Goal: Information Seeking & Learning: Learn about a topic

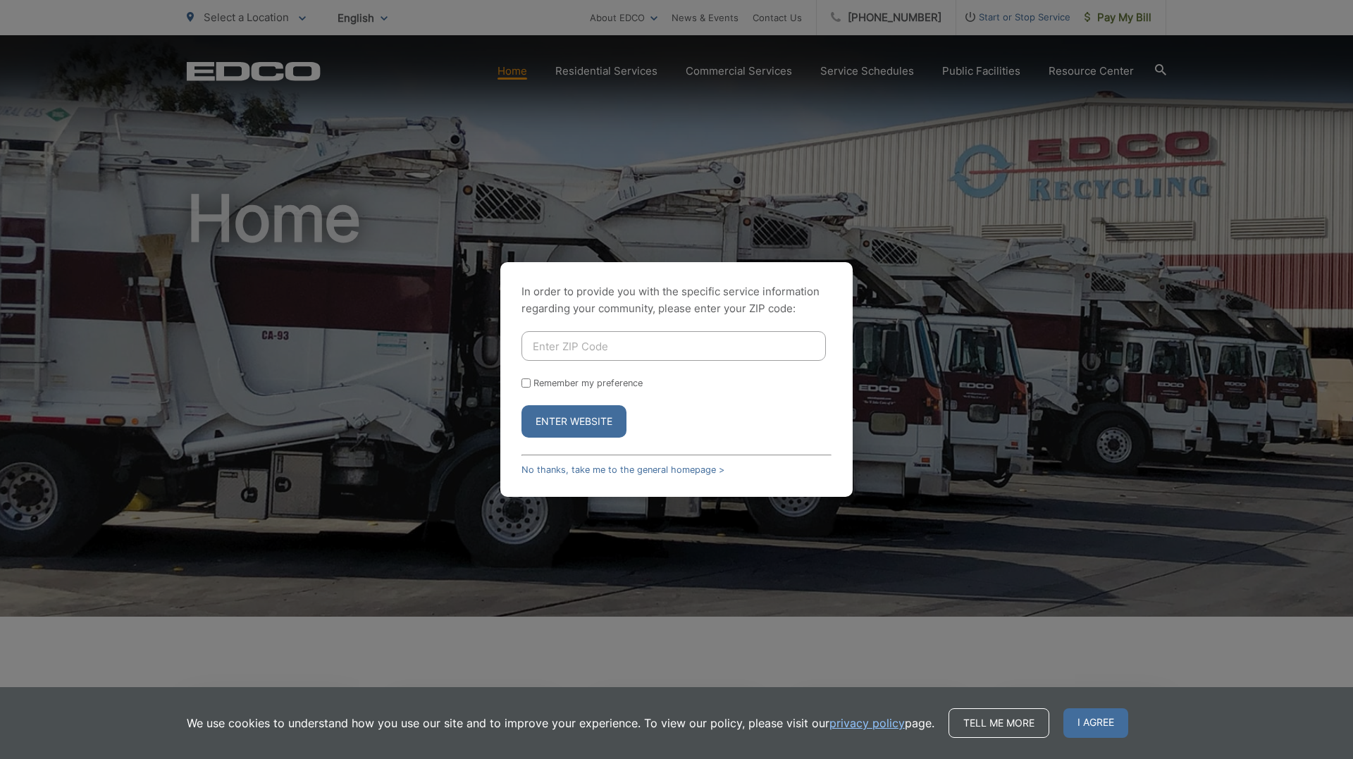
click at [583, 347] on input "Enter ZIP Code" at bounding box center [673, 346] width 304 height 30
type input "90245"
click at [594, 420] on button "Enter Website" at bounding box center [573, 421] width 105 height 32
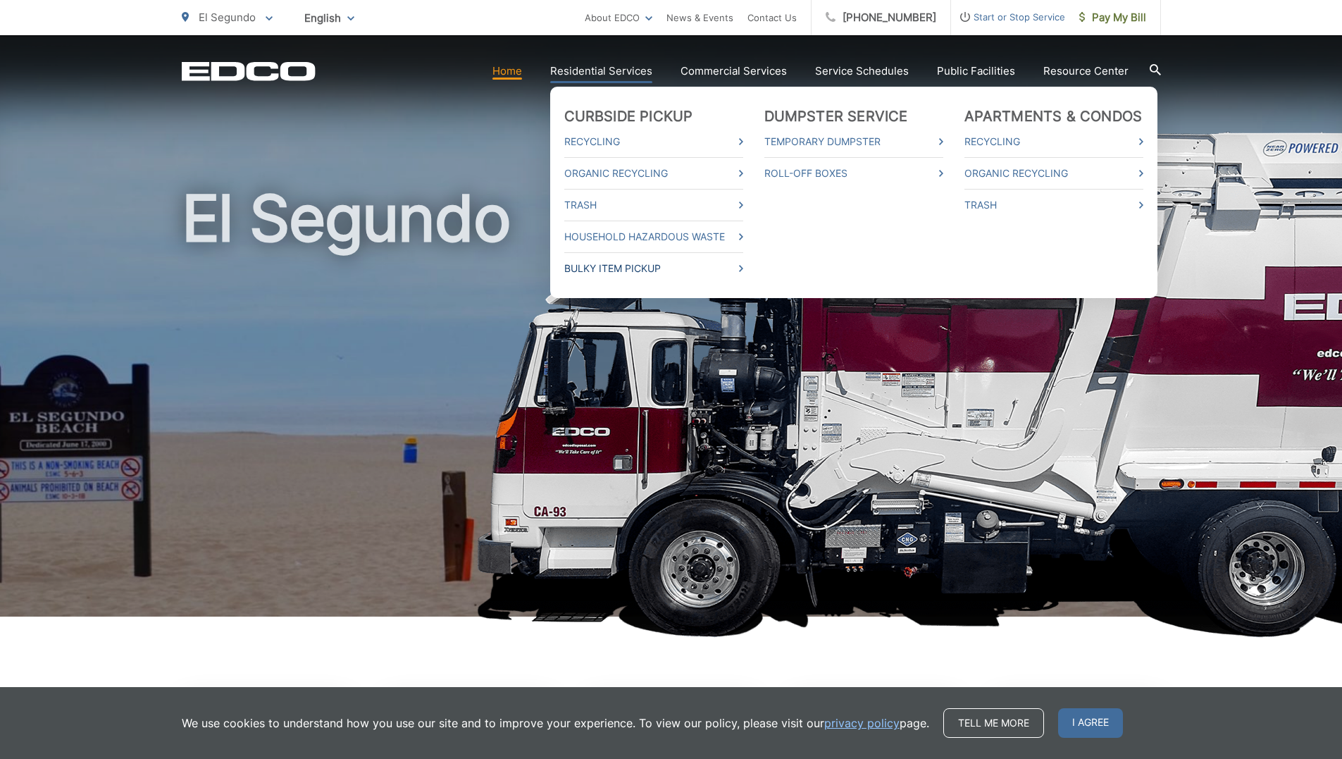
click at [662, 266] on link "Bulky Item Pickup" at bounding box center [653, 268] width 179 height 17
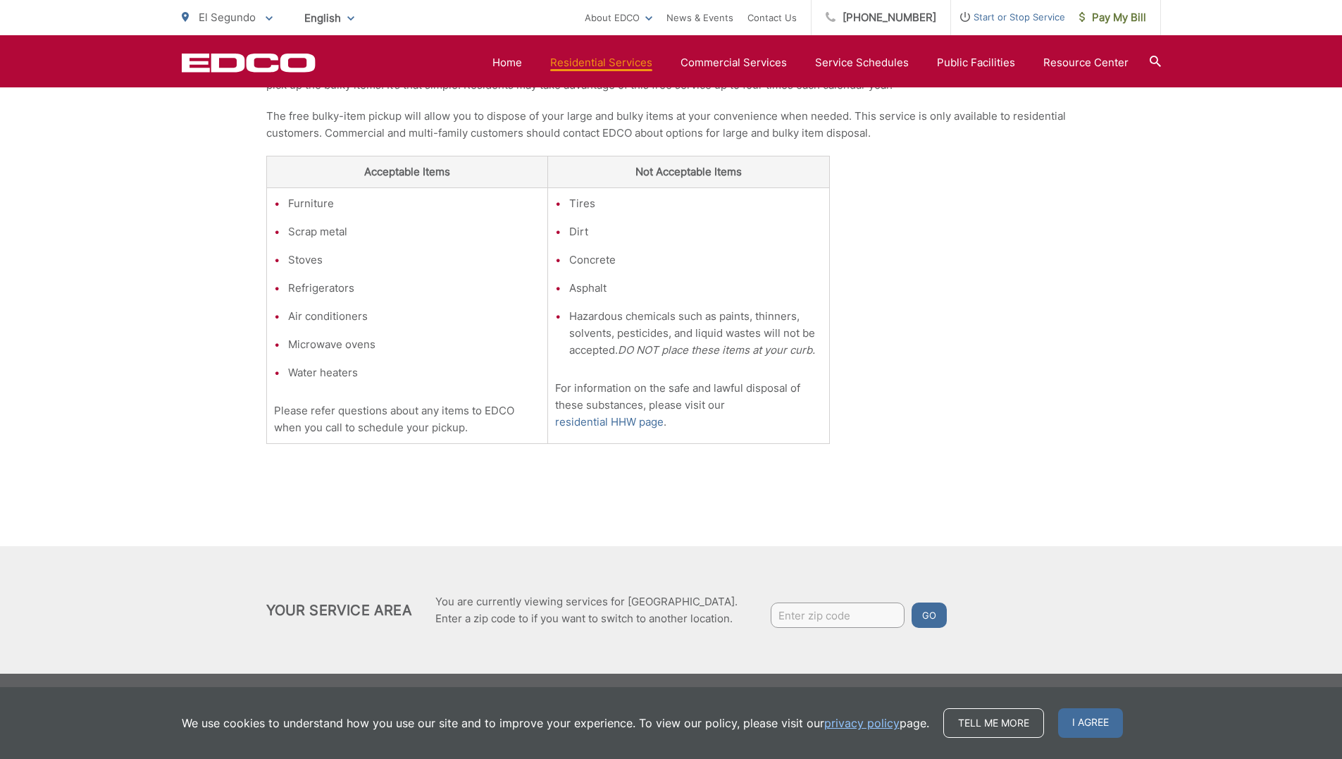
scroll to position [438, 0]
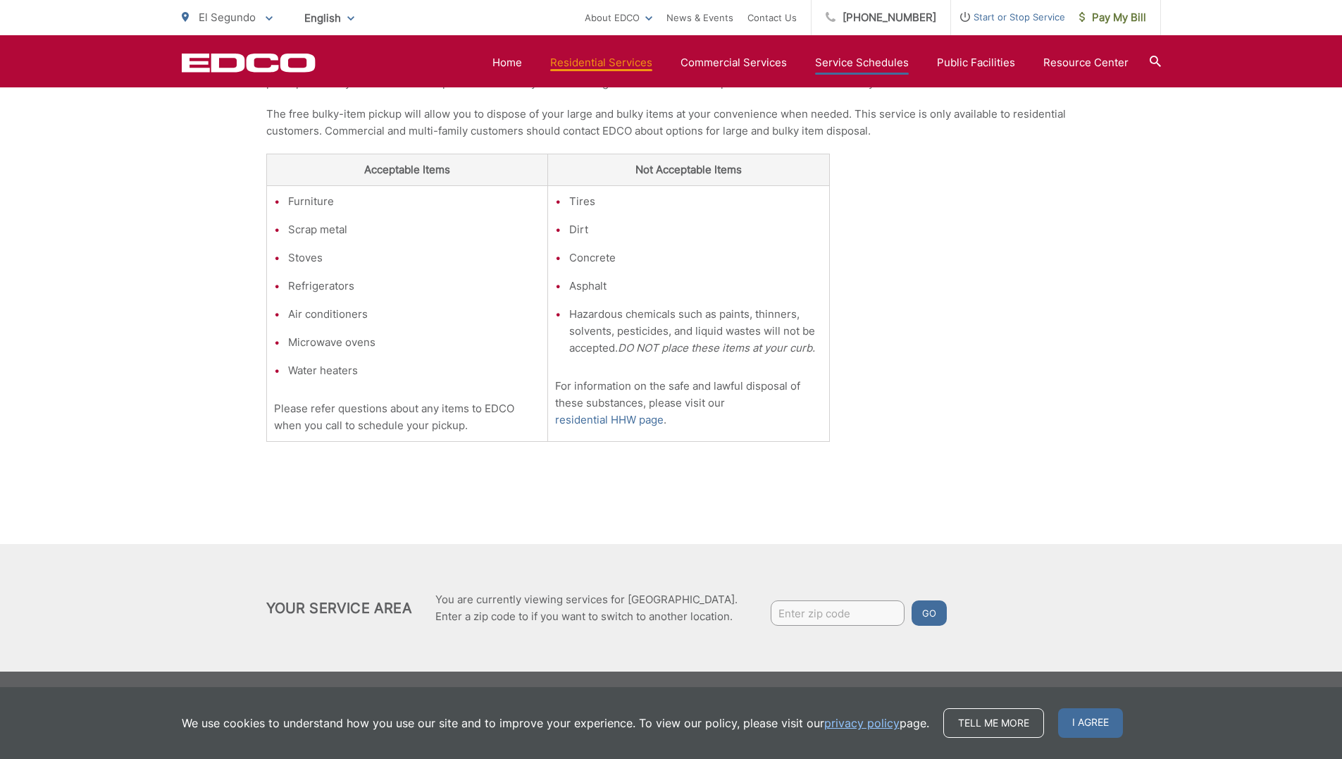
click at [872, 62] on link "Service Schedules" at bounding box center [862, 62] width 94 height 17
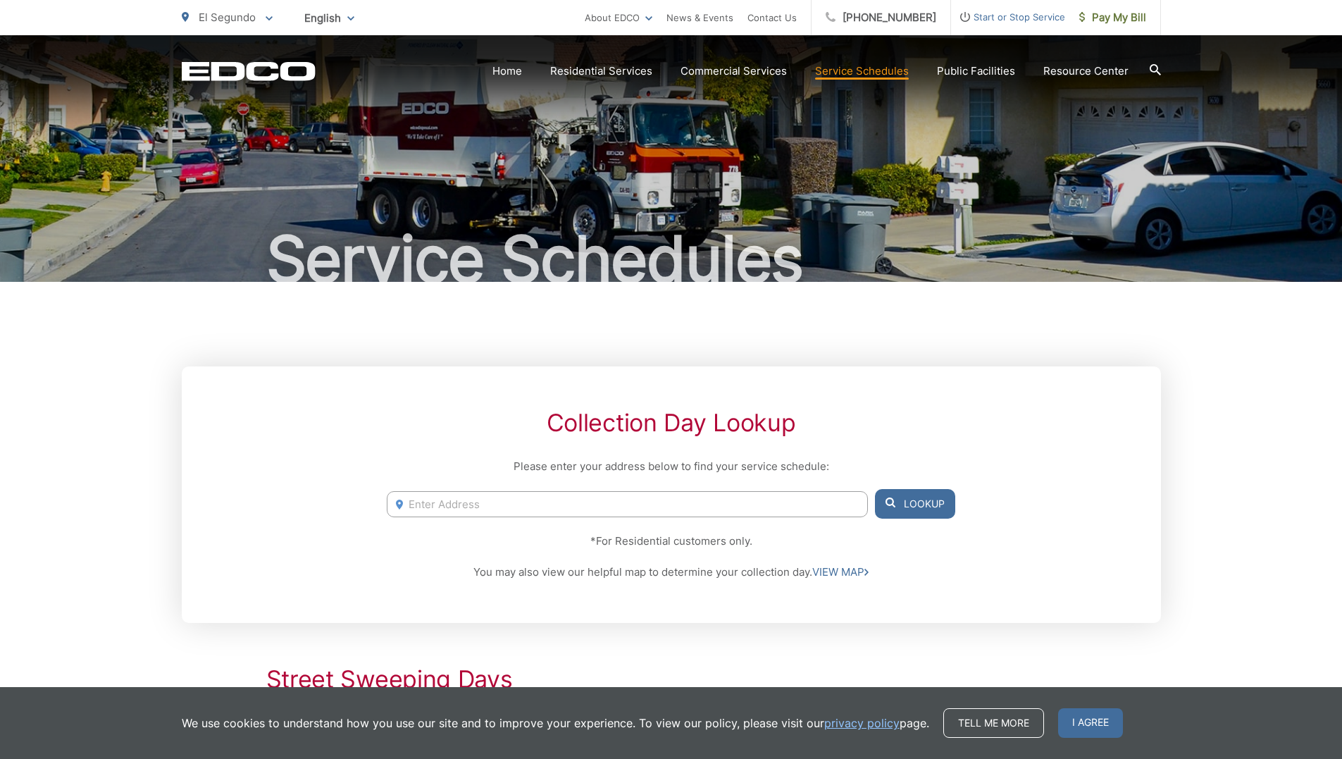
click at [522, 508] on input "Enter Address" at bounding box center [627, 504] width 481 height 26
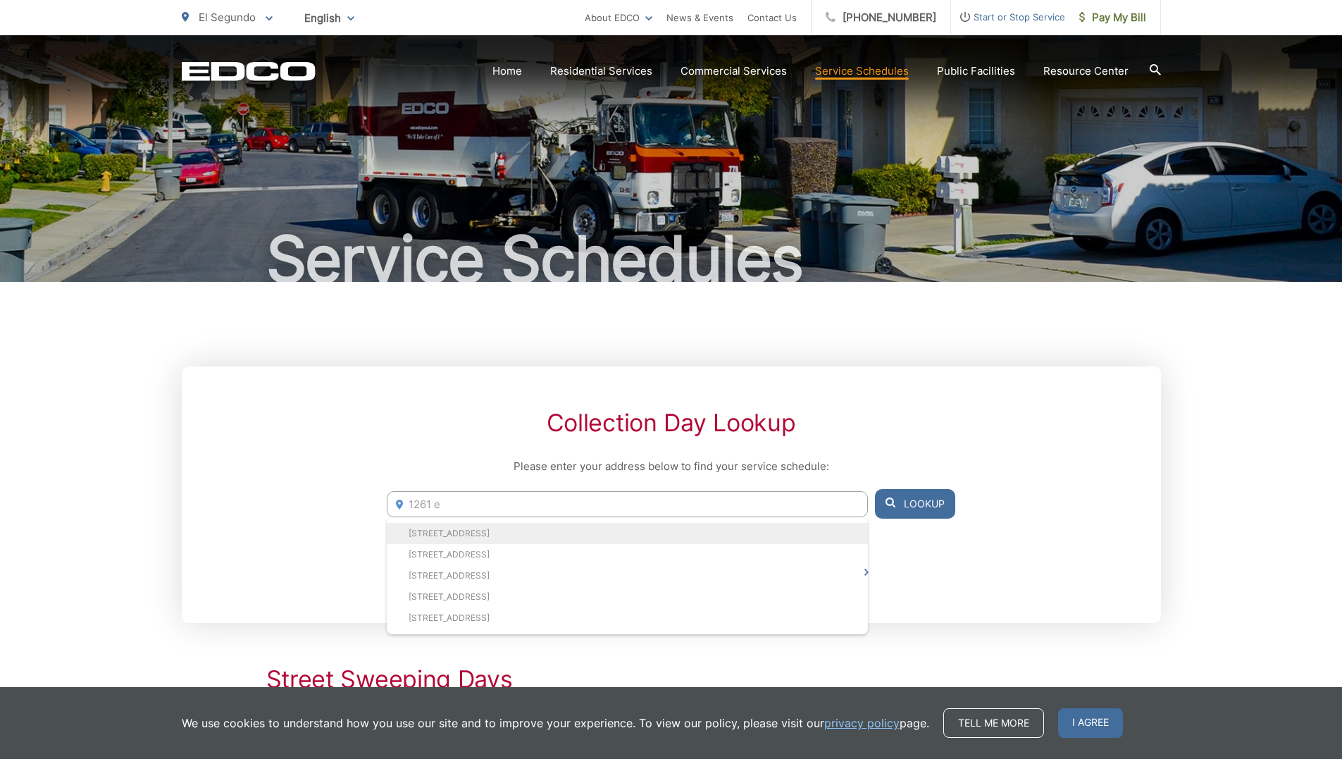
click at [461, 532] on li "1261 E Maple Ave, El Segundo, CA, 90245" at bounding box center [627, 533] width 481 height 21
type input "1261 E Maple Ave, El Segundo, CA, 90245"
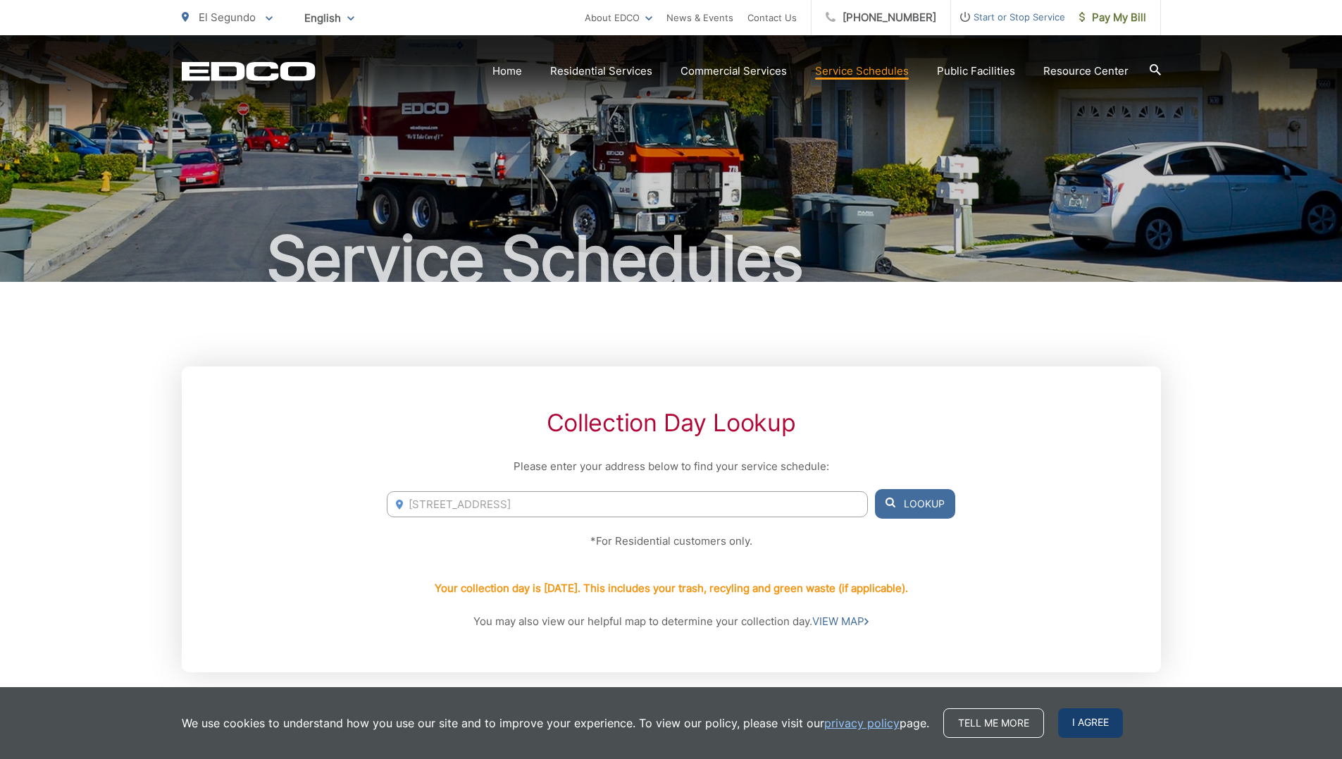
click at [1074, 725] on span "I agree" at bounding box center [1090, 723] width 65 height 30
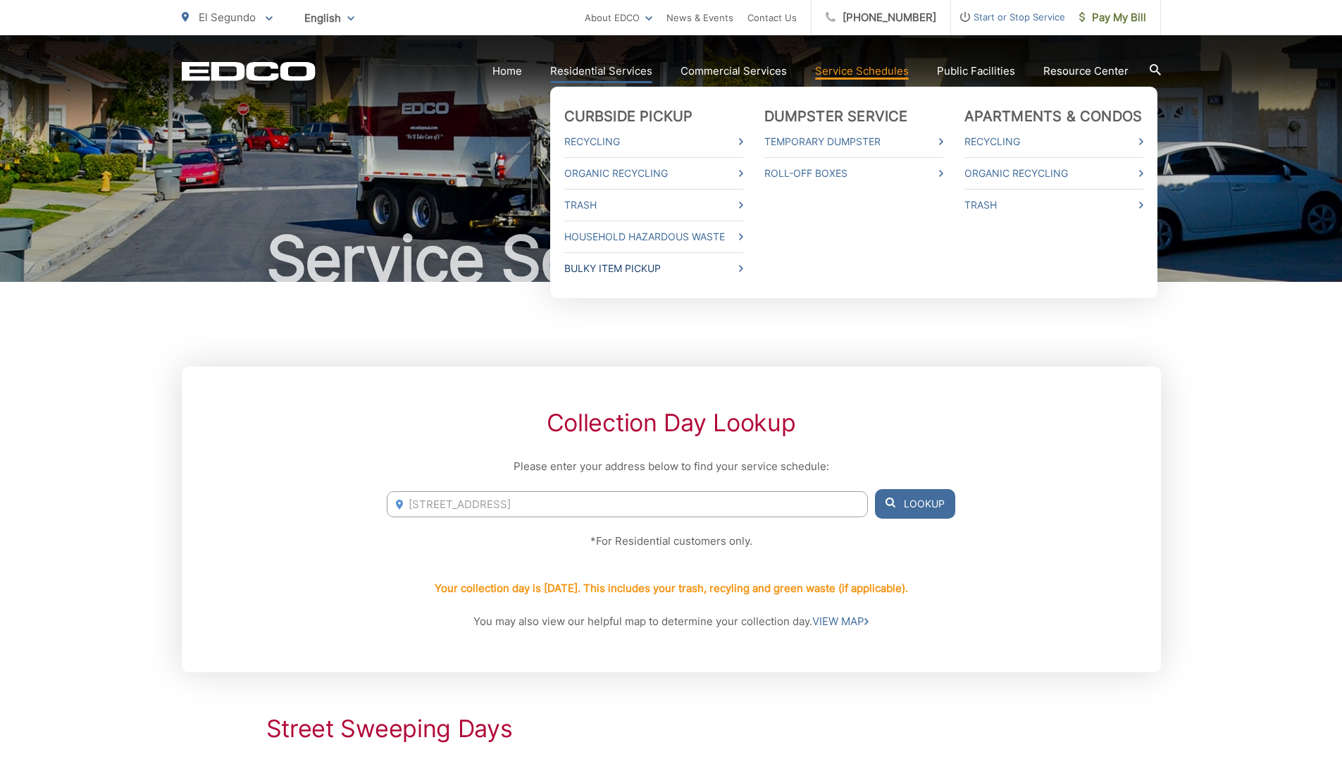
click at [743, 268] on icon at bounding box center [741, 268] width 4 height 7
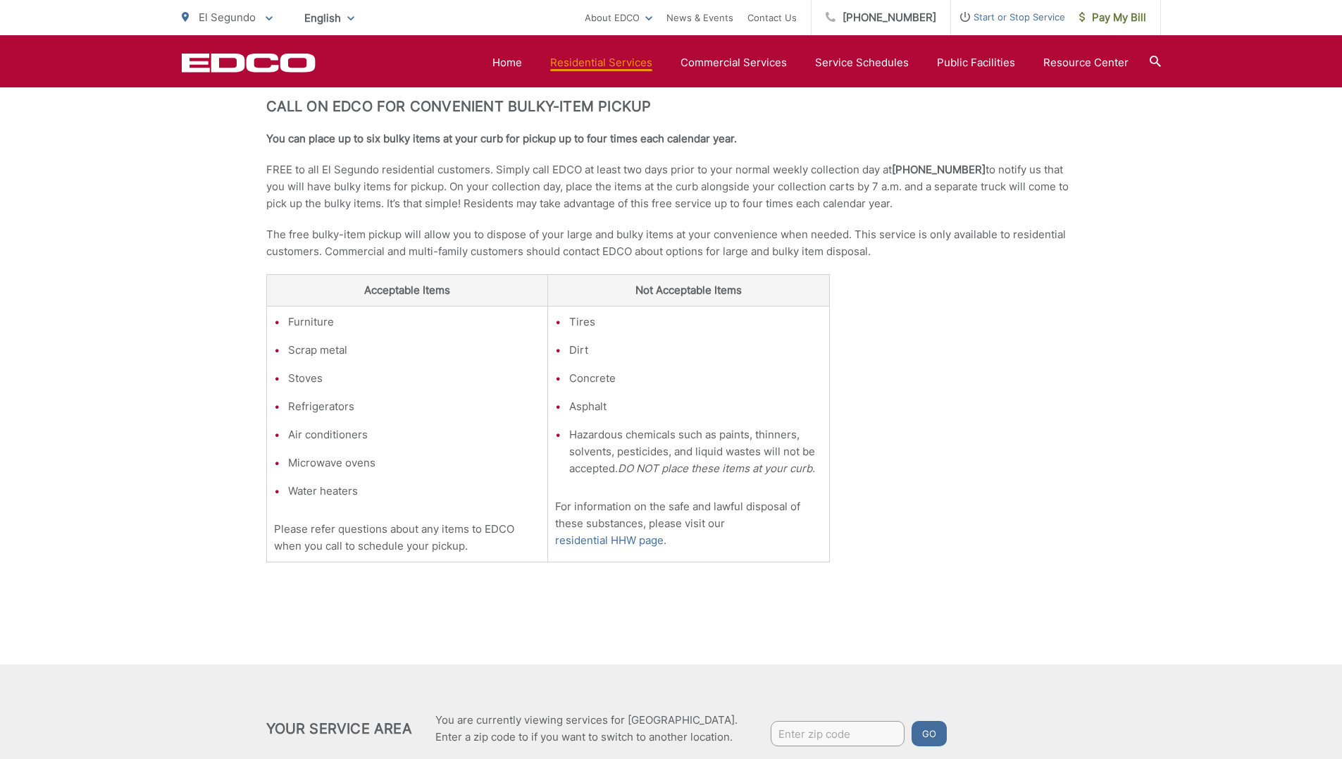
scroll to position [315, 0]
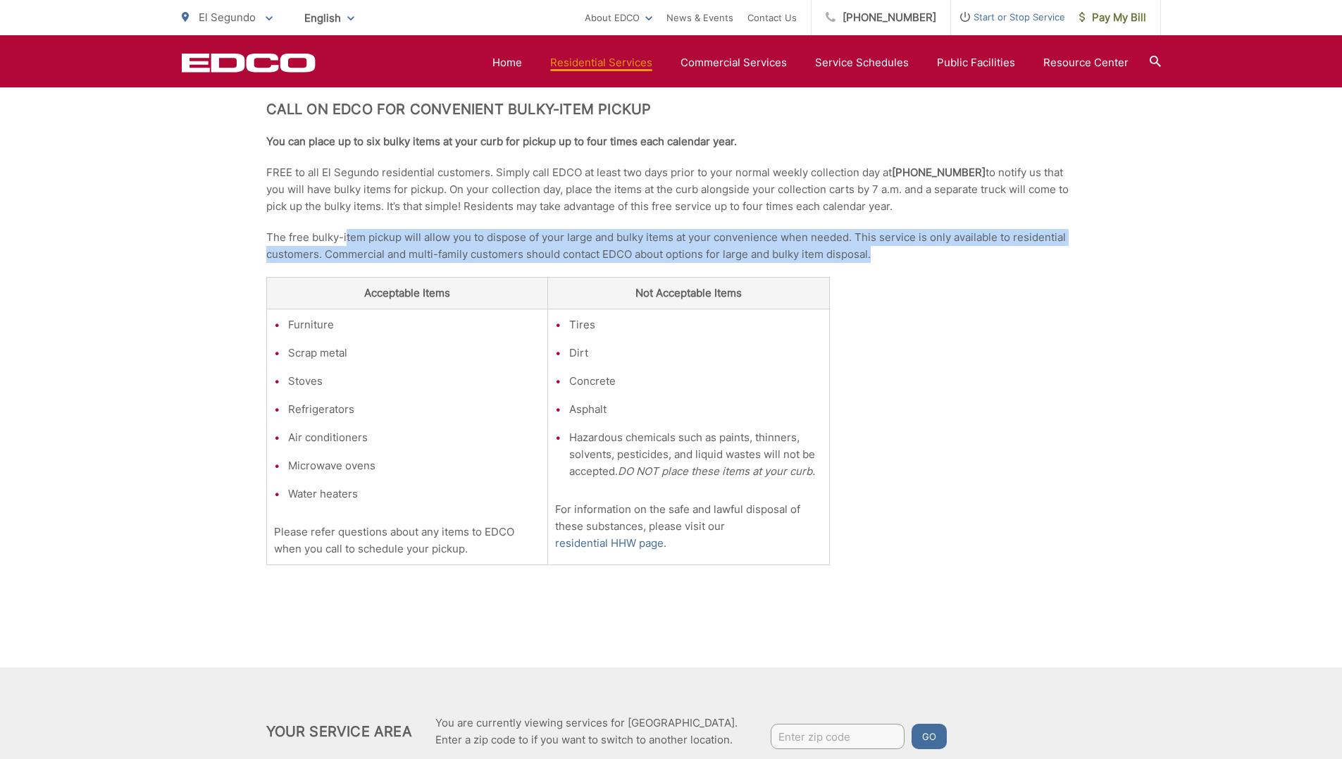
drag, startPoint x: 347, startPoint y: 238, endPoint x: 908, endPoint y: 256, distance: 561.1
click at [908, 256] on p "The free bulky-item pickup will allow you to dispose of your large and bulky it…" at bounding box center [671, 246] width 810 height 34
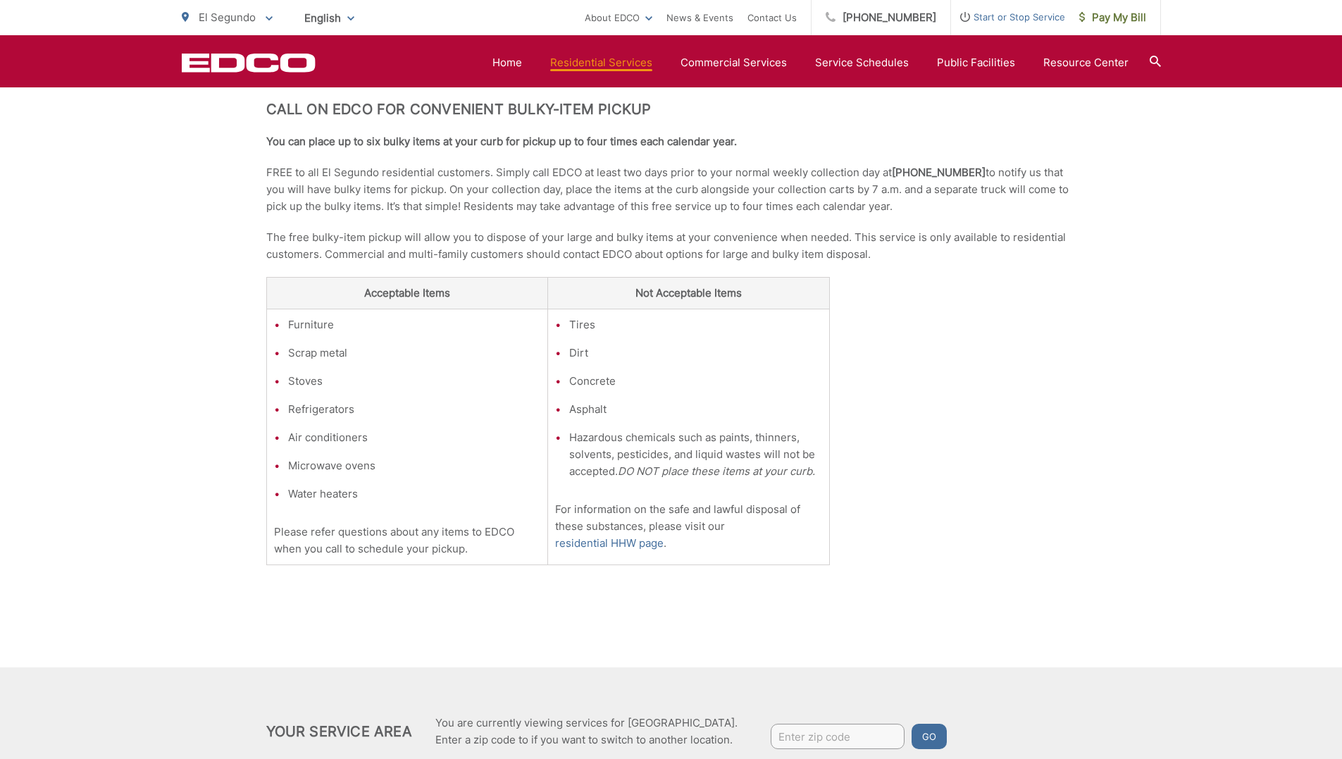
drag, startPoint x: 908, startPoint y: 256, endPoint x: 912, endPoint y: 276, distance: 21.0
click at [912, 276] on div "Bulky Item Pickup Call on EDCO for Convenient Bulky-Item Pickup You can place u…" at bounding box center [671, 317] width 810 height 700
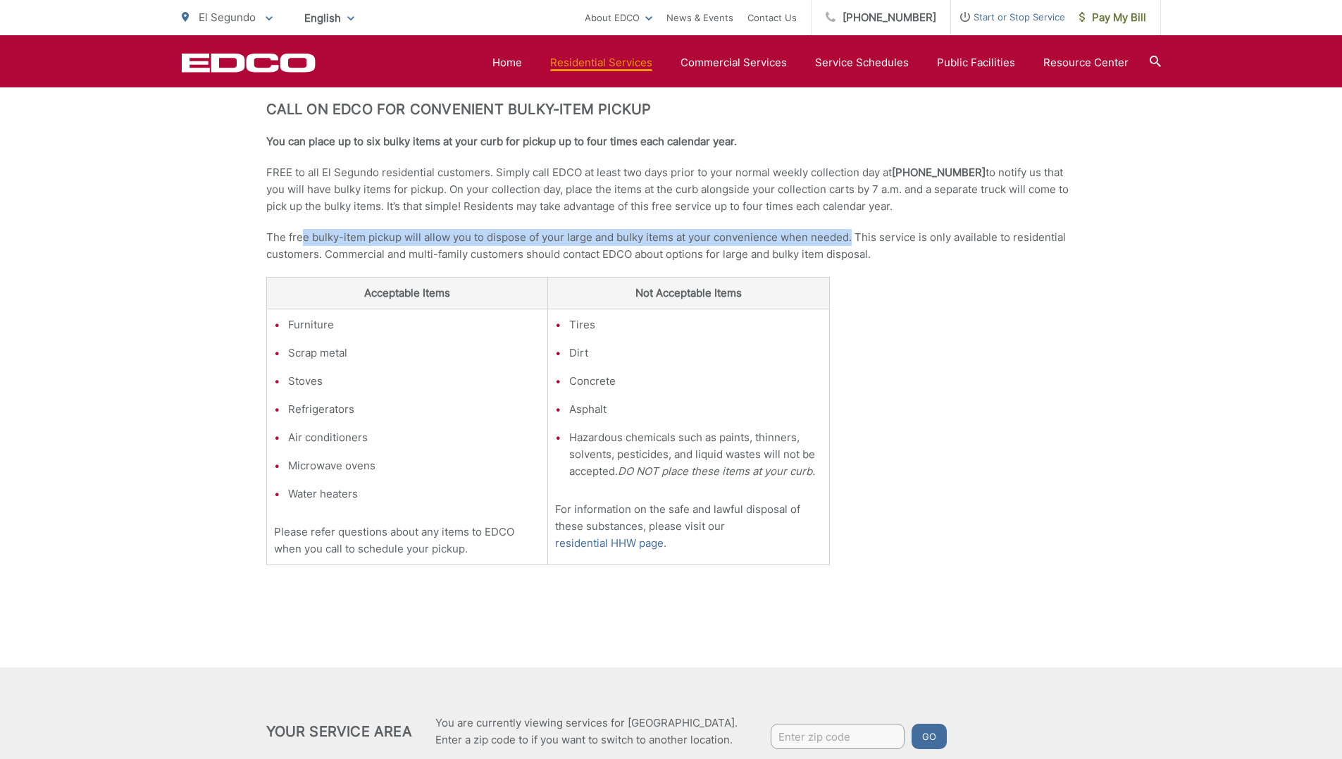
drag, startPoint x: 301, startPoint y: 241, endPoint x: 849, endPoint y: 235, distance: 548.2
click at [849, 235] on p "The free bulky-item pickup will allow you to dispose of your large and bulky it…" at bounding box center [671, 246] width 810 height 34
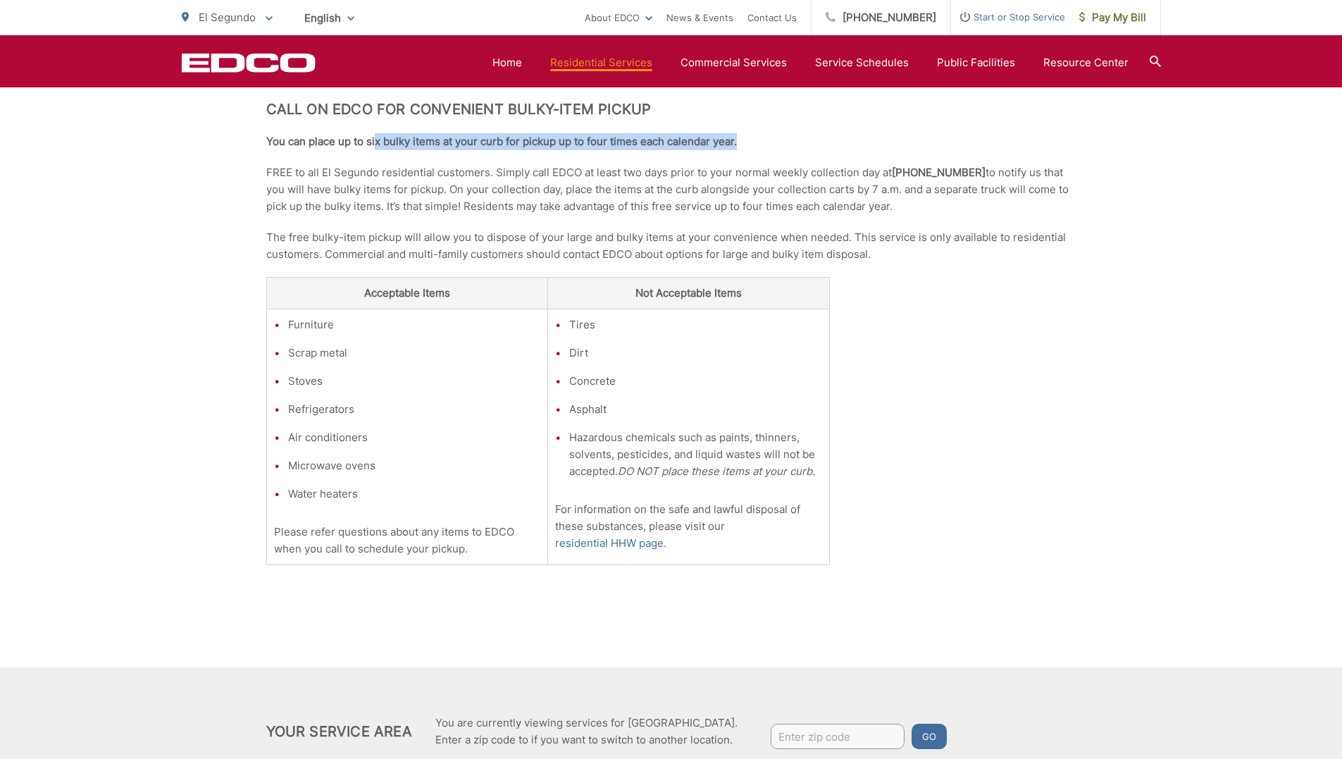
drag, startPoint x: 374, startPoint y: 139, endPoint x: 769, endPoint y: 126, distance: 395.5
click at [769, 126] on div "Bulky Item Pickup Call on EDCO for Convenient Bulky-Item Pickup You can place u…" at bounding box center [671, 317] width 810 height 700
click at [235, 140] on div "Bulky Item Pickup Call on EDCO for Convenient Bulky-Item Pickup You can place u…" at bounding box center [671, 381] width 1342 height 828
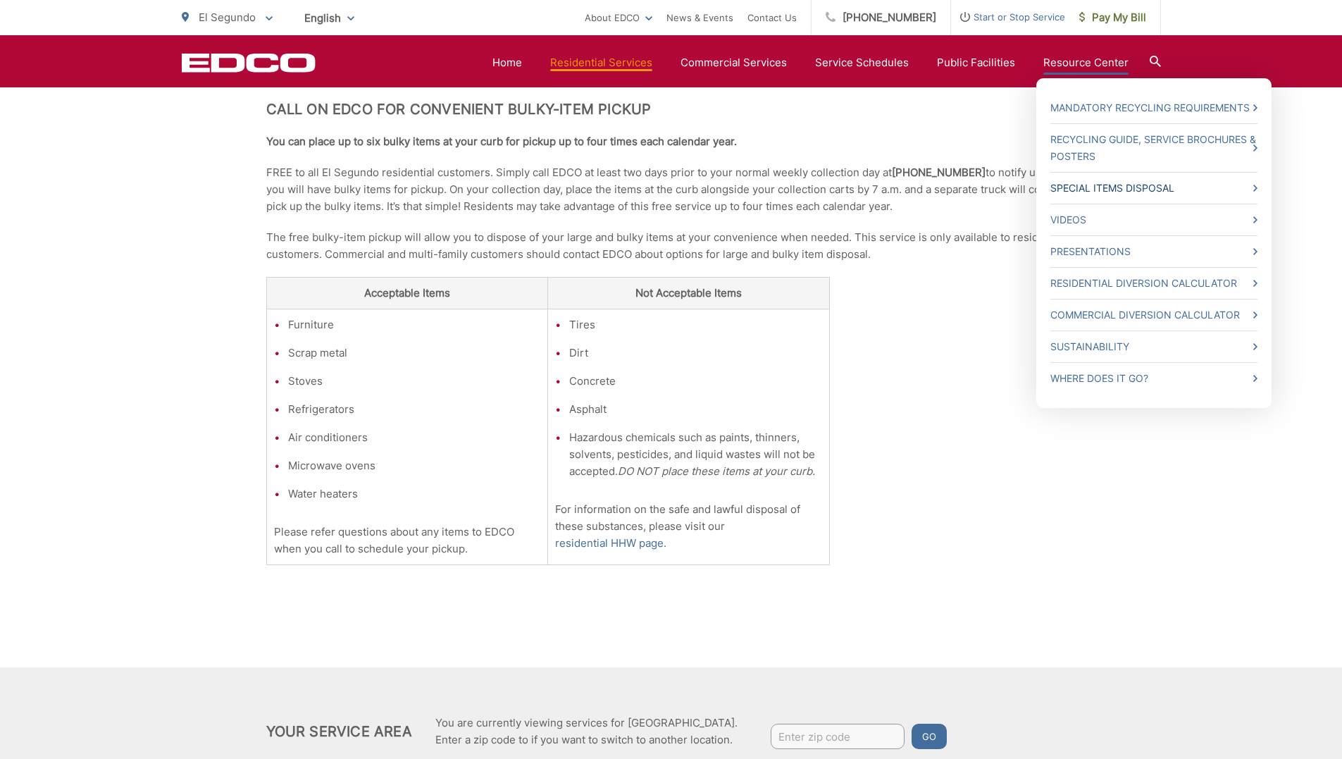
click at [1256, 185] on icon at bounding box center [1255, 188] width 4 height 7
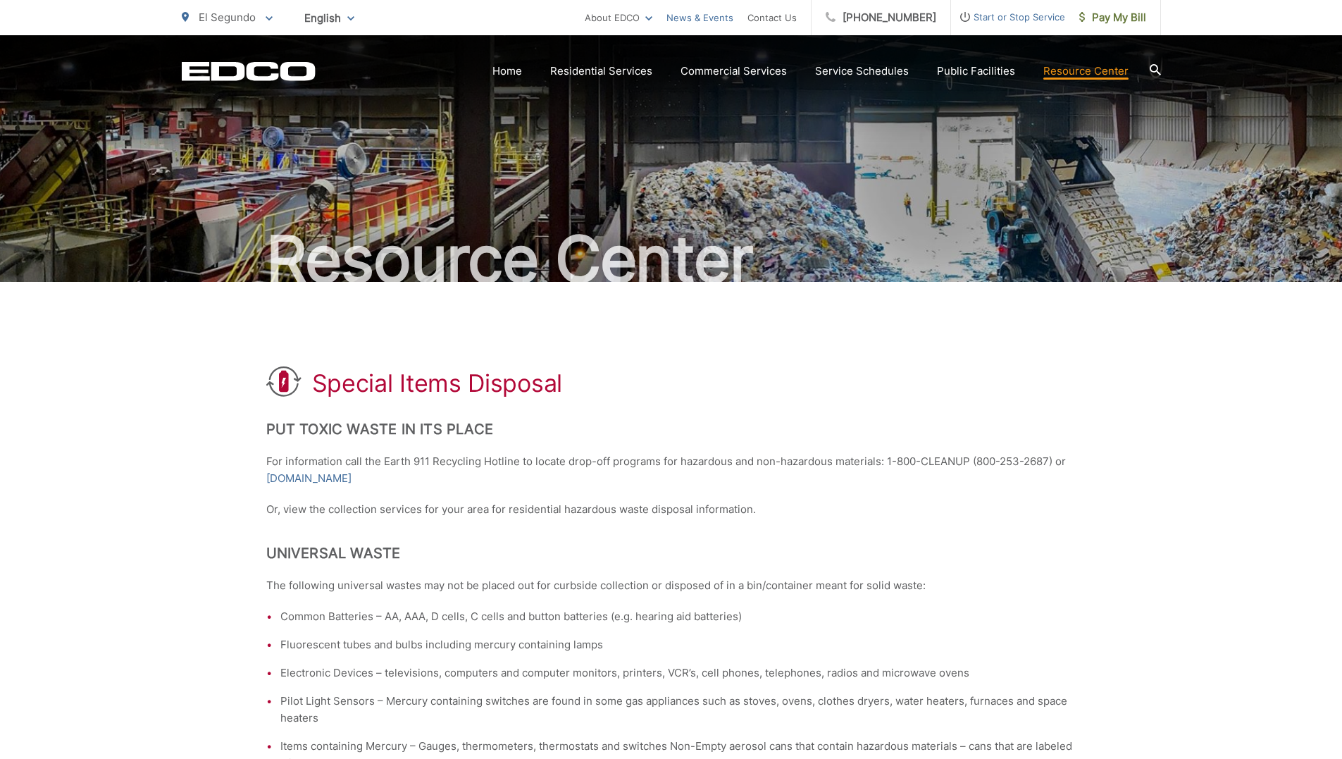
click at [729, 16] on link "News & Events" at bounding box center [700, 17] width 67 height 17
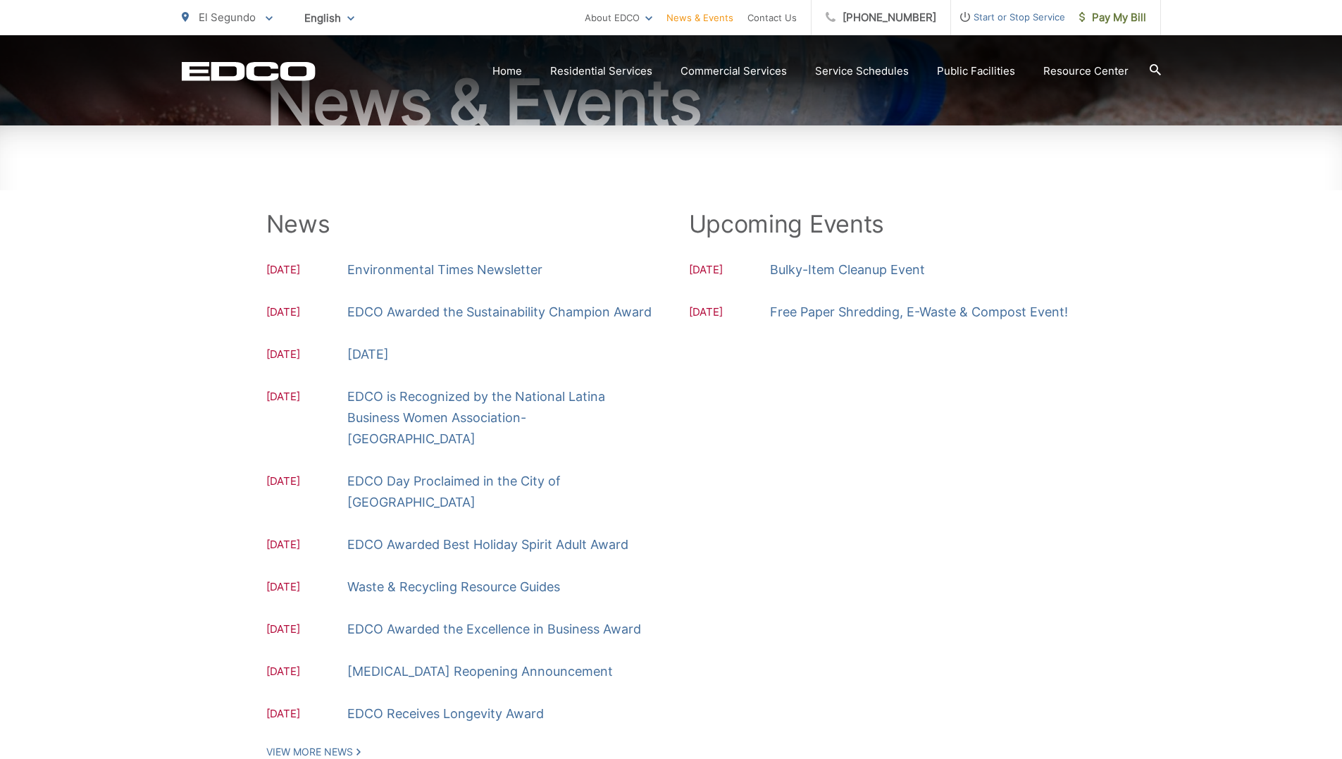
scroll to position [159, 0]
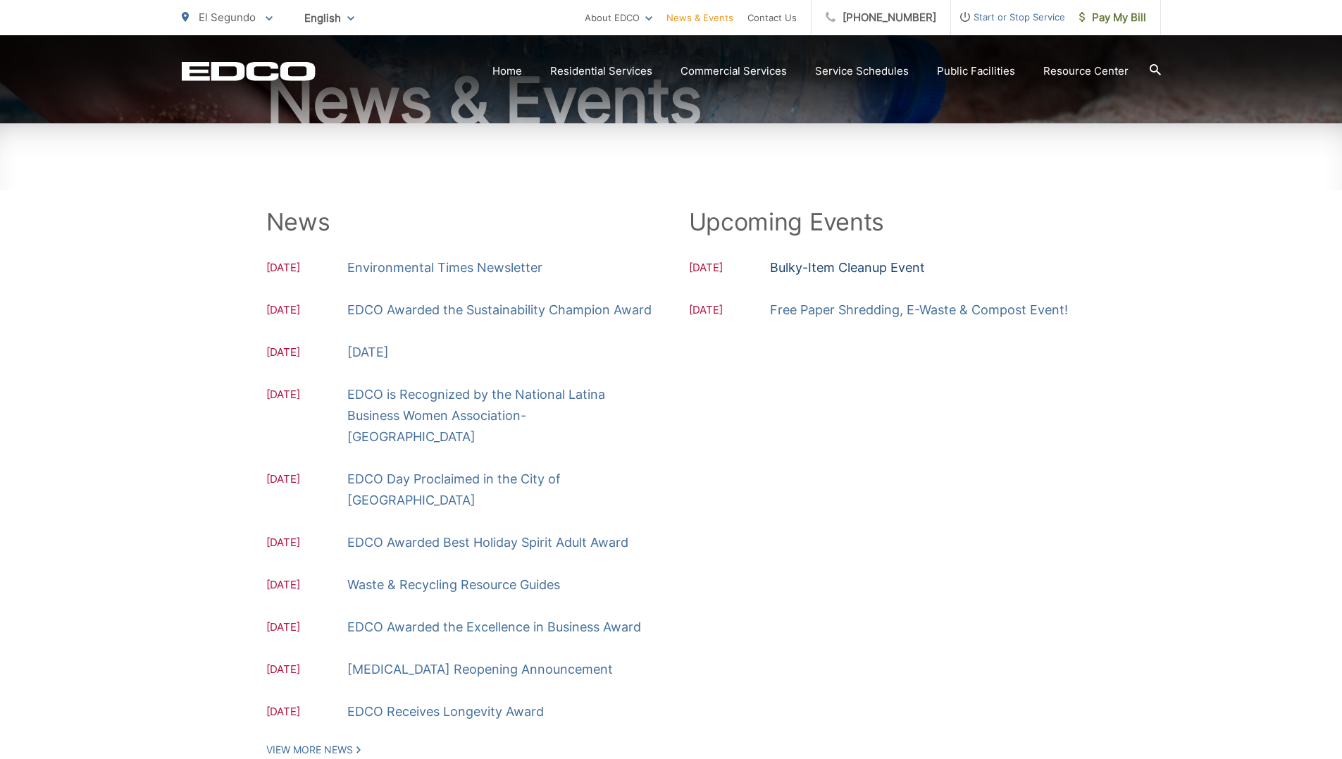
click at [812, 264] on link "Bulky-Item Cleanup Event" at bounding box center [847, 267] width 155 height 21
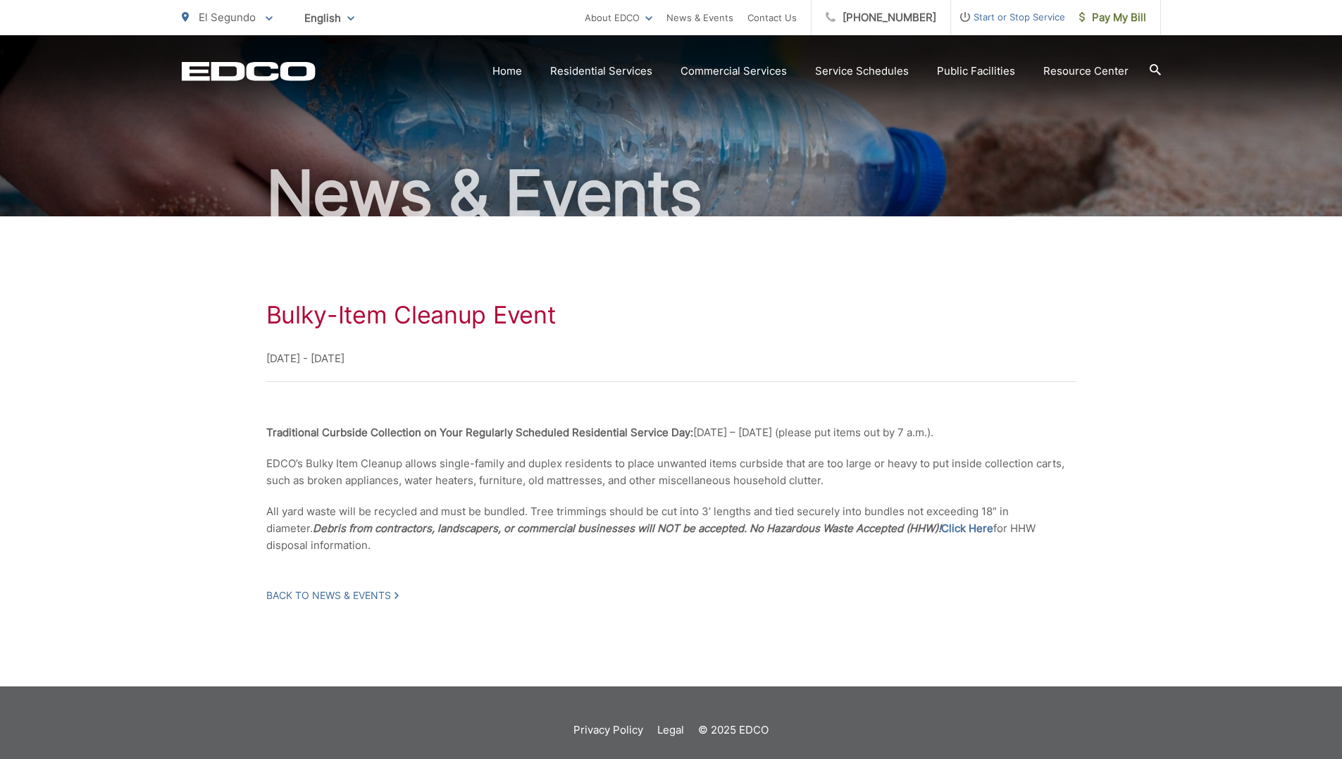
scroll to position [80, 0]
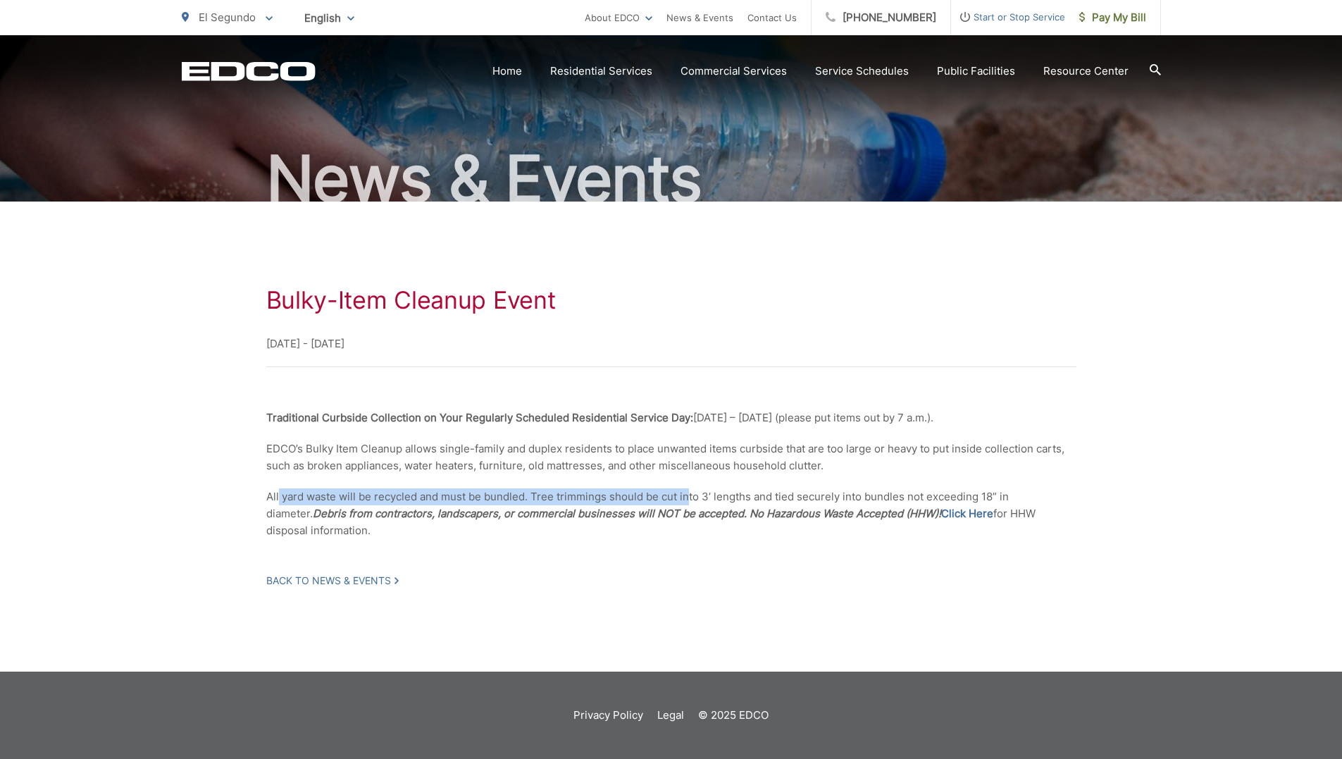
drag, startPoint x: 278, startPoint y: 497, endPoint x: 687, endPoint y: 503, distance: 408.7
click at [687, 503] on p "All yard waste will be recycled and must be bundled. Tree trimmings should be c…" at bounding box center [671, 513] width 810 height 51
click at [430, 547] on div "Bulky-Item Cleanup Event [DATE] - [DATE] Traditional Curbside Collection on You…" at bounding box center [671, 436] width 810 height 301
click at [941, 511] on link "Click Here" at bounding box center [967, 513] width 52 height 17
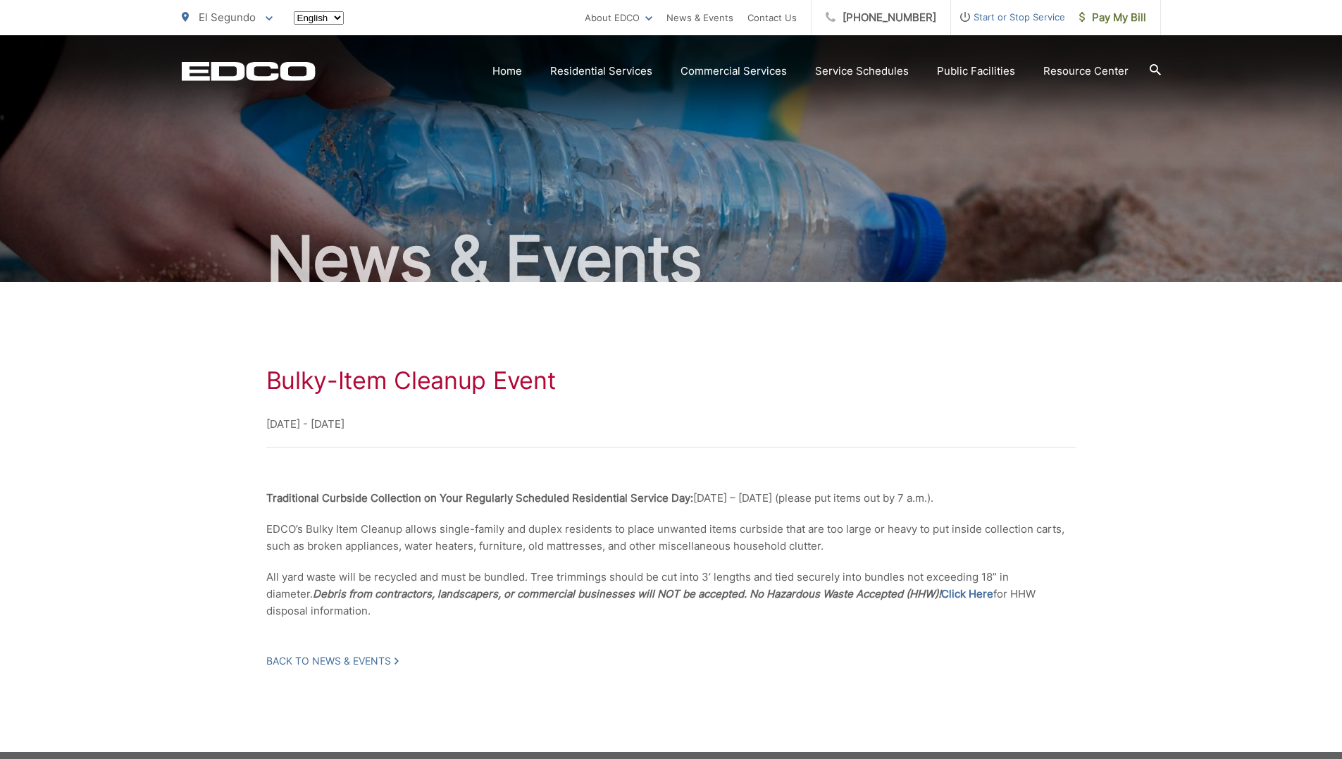
scroll to position [80, 0]
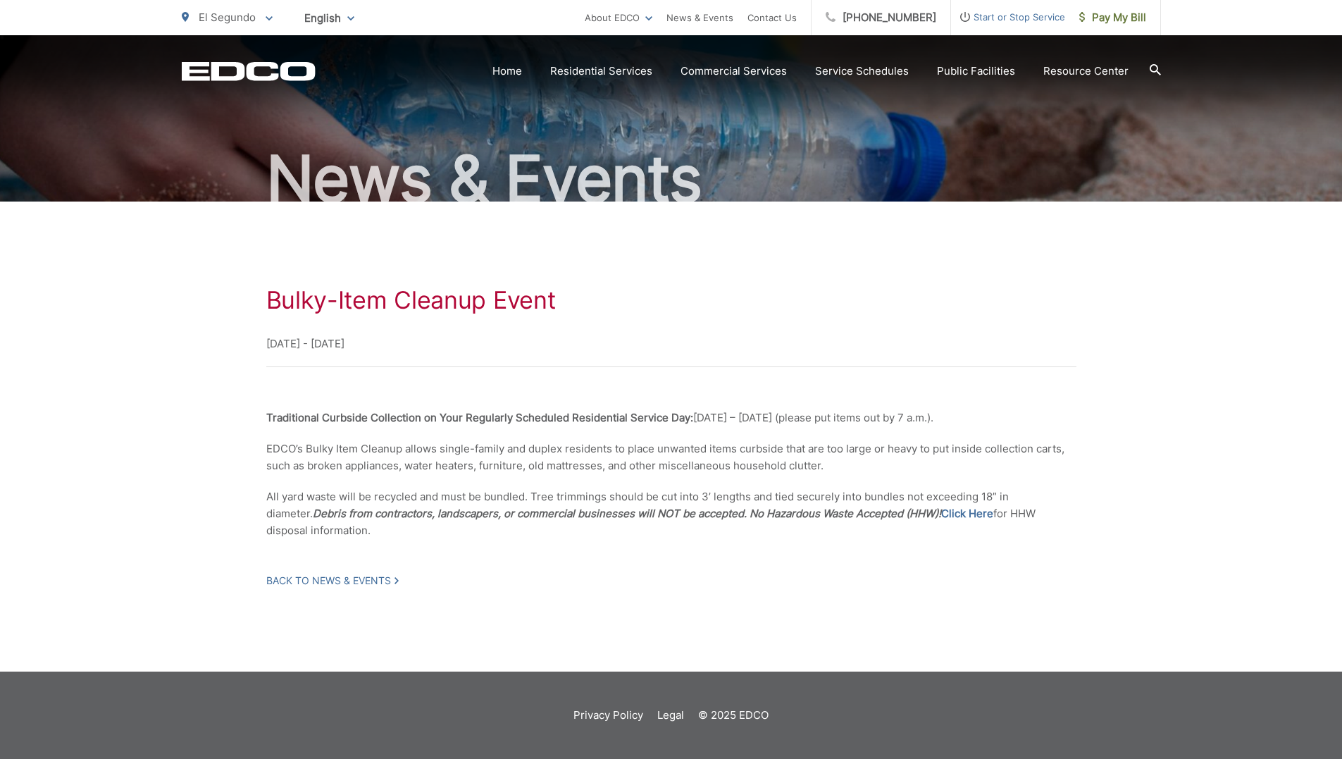
drag, startPoint x: 736, startPoint y: 417, endPoint x: 970, endPoint y: 410, distance: 234.7
click at [970, 410] on p "Traditional Curbside Collection on Your Regularly Scheduled Residential Service…" at bounding box center [671, 417] width 810 height 17
click at [1166, 365] on div "Bulky-Item Cleanup Event [DATE] - [DATE] Traditional Curbside Collection on You…" at bounding box center [671, 437] width 1342 height 470
